Goal: Transaction & Acquisition: Register for event/course

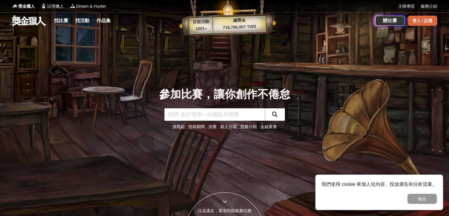
click at [418, 17] on div "登入 / 註冊" at bounding box center [423, 21] width 30 height 10
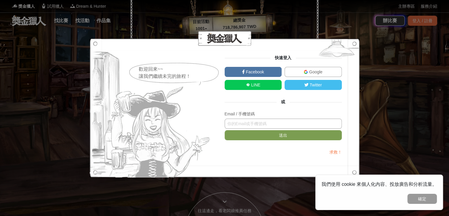
click at [261, 123] on input "text" at bounding box center [283, 123] width 117 height 10
drag, startPoint x: 261, startPoint y: 121, endPoint x: 395, endPoint y: 14, distance: 171.7
click at [395, 14] on div "歡迎回來~~ 讓我們繼續未完的旅程！ 快速登入 Facebook Google LINE Twitter 或 Email / 手機號碼 送出 求救！" at bounding box center [224, 108] width 449 height 216
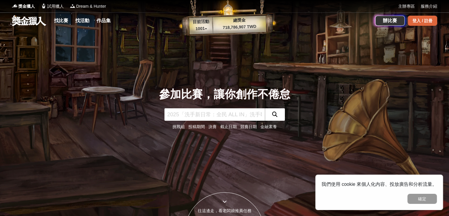
click at [431, 21] on div "登入 / 註冊" at bounding box center [423, 21] width 30 height 10
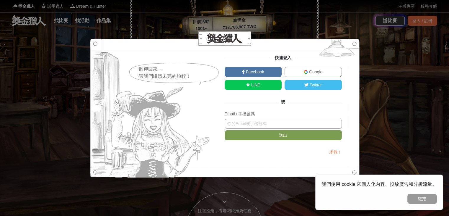
click at [249, 122] on input "text" at bounding box center [283, 123] width 117 height 10
click at [335, 27] on div "歡迎回來~~ 讓我們繼續未完的旅程！ 快速登入 Facebook Google LINE Twitter 或 Email / 手機號碼 送出 求救！" at bounding box center [224, 108] width 449 height 216
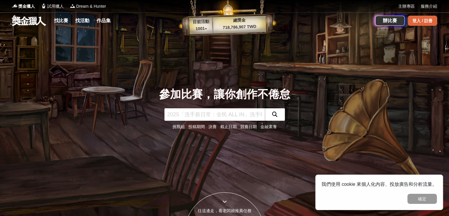
click at [420, 21] on div "登入 / 註冊" at bounding box center [423, 21] width 30 height 10
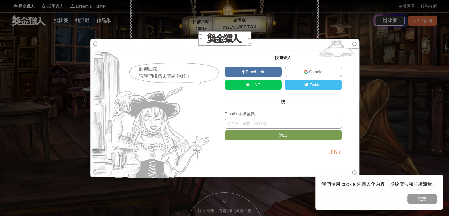
click at [259, 123] on input "text" at bounding box center [283, 123] width 117 height 10
click at [225, 130] on button "送出" at bounding box center [283, 135] width 117 height 10
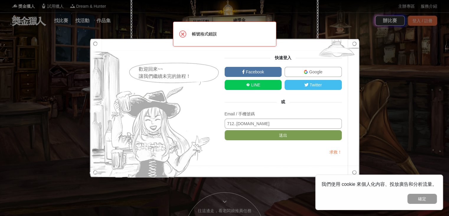
click at [237, 125] on input "712..[DOMAIN_NAME]" at bounding box center [283, 123] width 117 height 10
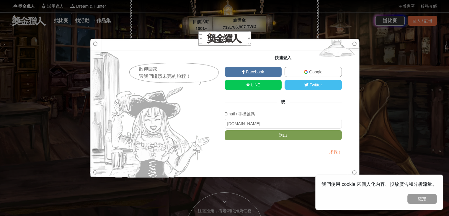
click at [225, 130] on button "送出" at bounding box center [283, 135] width 117 height 10
click at [253, 123] on input "[DOMAIN_NAME]" at bounding box center [283, 123] width 117 height 10
click at [225, 130] on button "送出" at bounding box center [283, 135] width 117 height 10
type input "[EMAIL_ADDRESS][DOMAIN_NAME]"
click at [225, 130] on button "送出" at bounding box center [283, 135] width 117 height 10
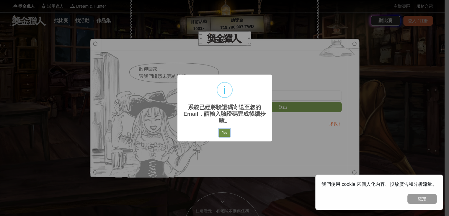
click at [224, 133] on button "Yes" at bounding box center [224, 132] width 11 height 8
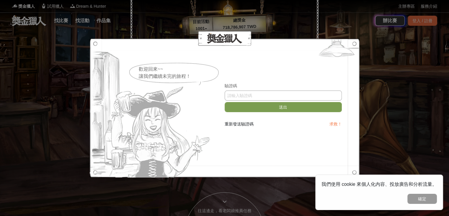
paste input "Nkp1ZE82WEg"
type input "Nkp1ZE82WEg"
click at [272, 110] on button "送出" at bounding box center [283, 107] width 117 height 10
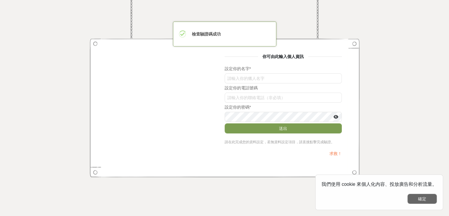
click at [425, 197] on button "確定" at bounding box center [422, 198] width 30 height 10
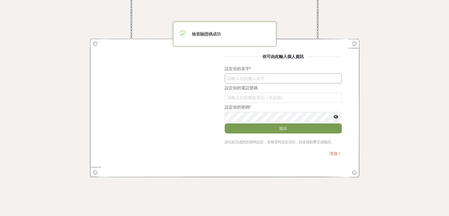
click at [272, 77] on input "text" at bounding box center [283, 78] width 117 height 10
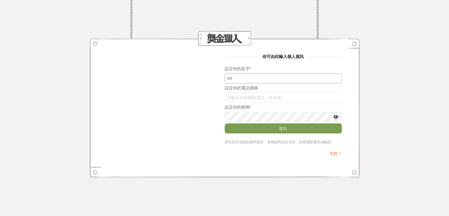
type input "h"
type input "[PERSON_NAME]"
click at [242, 94] on input "Nkp1ZE82WEg" at bounding box center [283, 97] width 117 height 10
type input "0965091017"
click at [273, 123] on button "送出" at bounding box center [283, 128] width 117 height 10
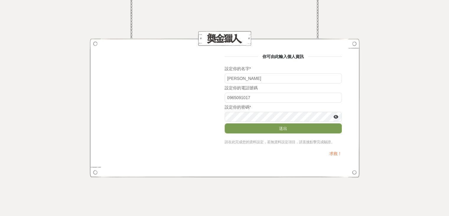
click at [337, 116] on icon at bounding box center [336, 117] width 5 height 4
click at [328, 126] on button "送出" at bounding box center [283, 128] width 117 height 10
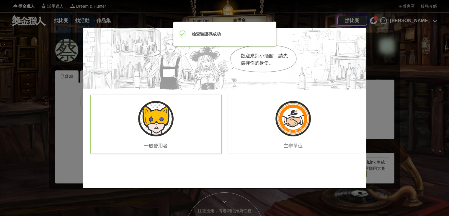
click at [182, 130] on div "一般使用者" at bounding box center [155, 123] width 131 height 59
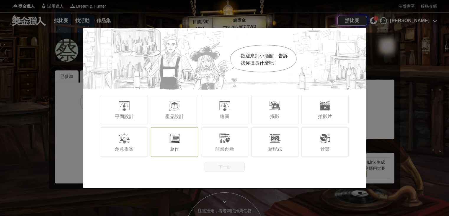
click at [169, 144] on div "寫作" at bounding box center [174, 142] width 47 height 30
click at [320, 111] on div "拍影片" at bounding box center [324, 109] width 47 height 30
click at [120, 141] on div at bounding box center [124, 138] width 12 height 12
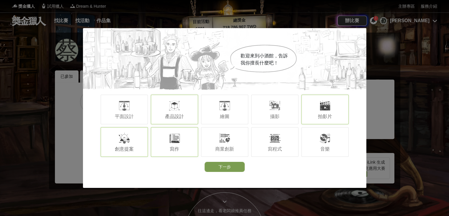
click at [161, 108] on div "產品設計" at bounding box center [174, 109] width 47 height 30
click at [133, 110] on div "平面設計" at bounding box center [124, 109] width 47 height 30
click at [333, 144] on div "音樂" at bounding box center [324, 142] width 47 height 30
click at [324, 144] on div "音樂" at bounding box center [324, 142] width 47 height 30
click at [219, 149] on span "商業創新" at bounding box center [224, 148] width 19 height 5
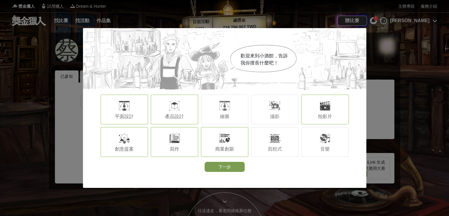
click at [225, 144] on div "商業創新" at bounding box center [224, 142] width 47 height 30
click at [234, 168] on button "下一步" at bounding box center [225, 167] width 40 height 10
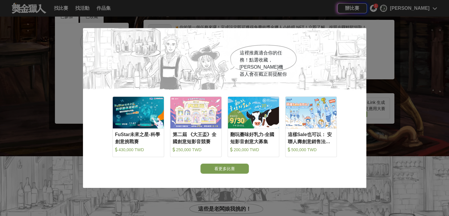
scroll to position [59, 0]
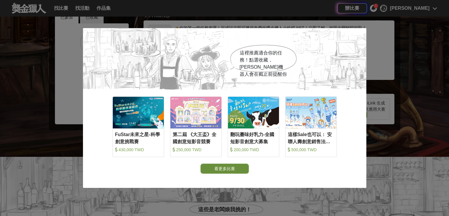
click at [233, 168] on button "看更多比賽" at bounding box center [224, 168] width 48 height 10
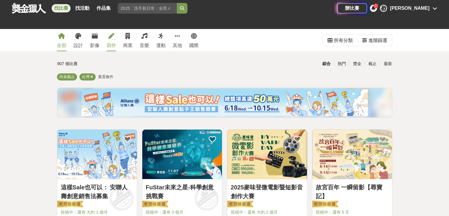
click at [111, 38] on icon at bounding box center [111, 36] width 6 height 6
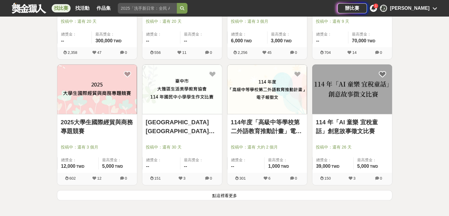
scroll to position [709, 0]
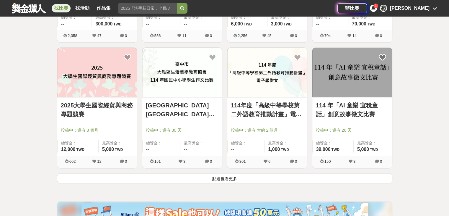
click at [227, 180] on button "點這裡看更多" at bounding box center [224, 178] width 335 height 10
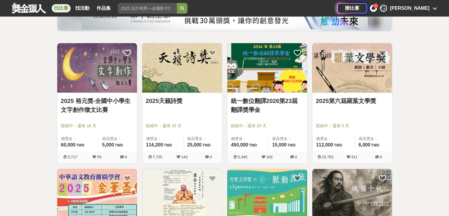
scroll to position [89, 0]
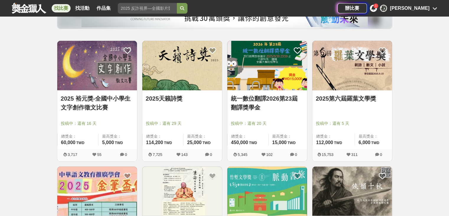
click at [362, 75] on img at bounding box center [352, 65] width 80 height 49
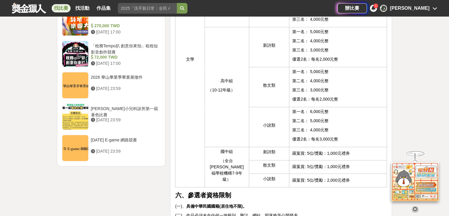
scroll to position [709, 0]
